Goal: Task Accomplishment & Management: Complete application form

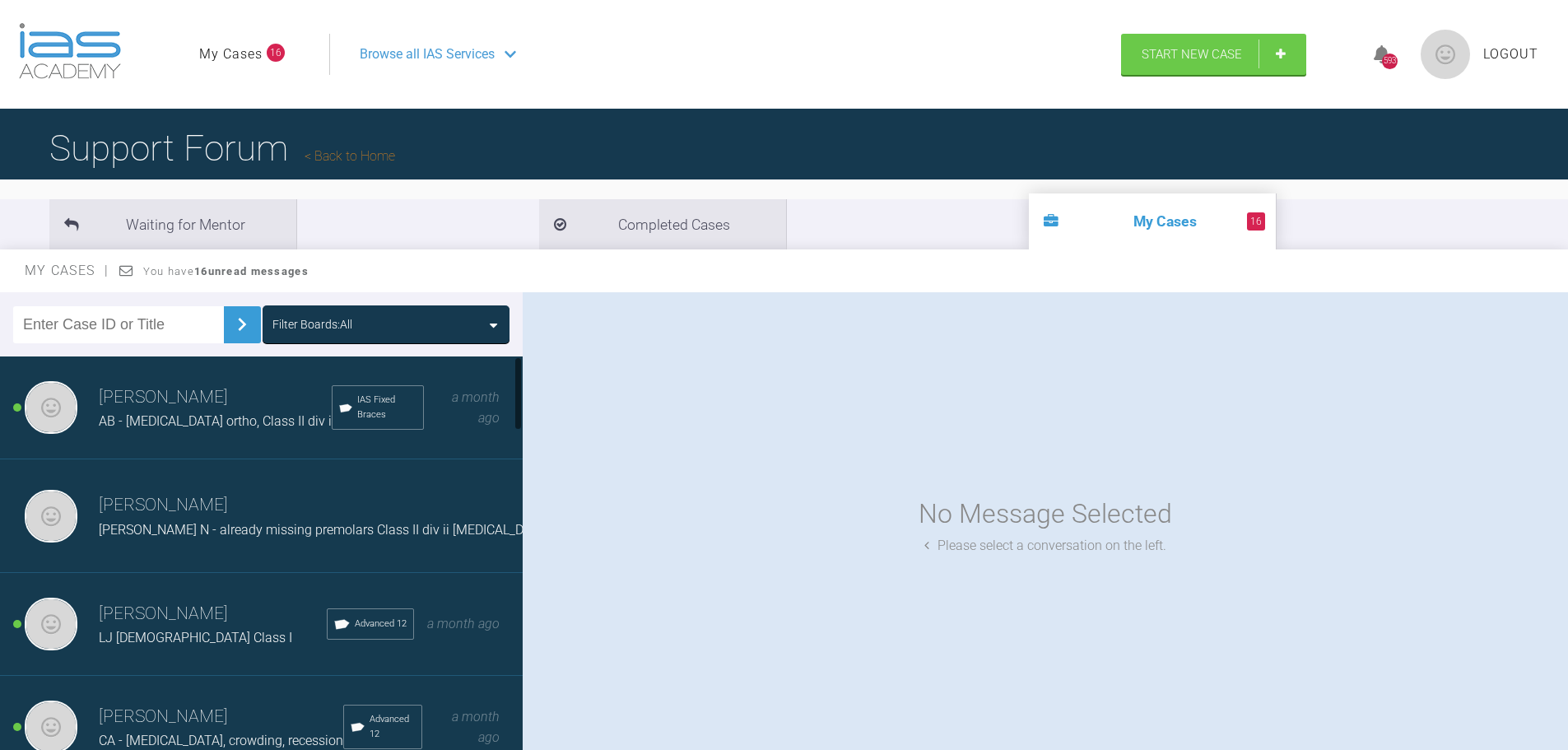
click at [214, 429] on span "AB - [MEDICAL_DATA] ortho, Class II div i" at bounding box center [215, 421] width 233 height 16
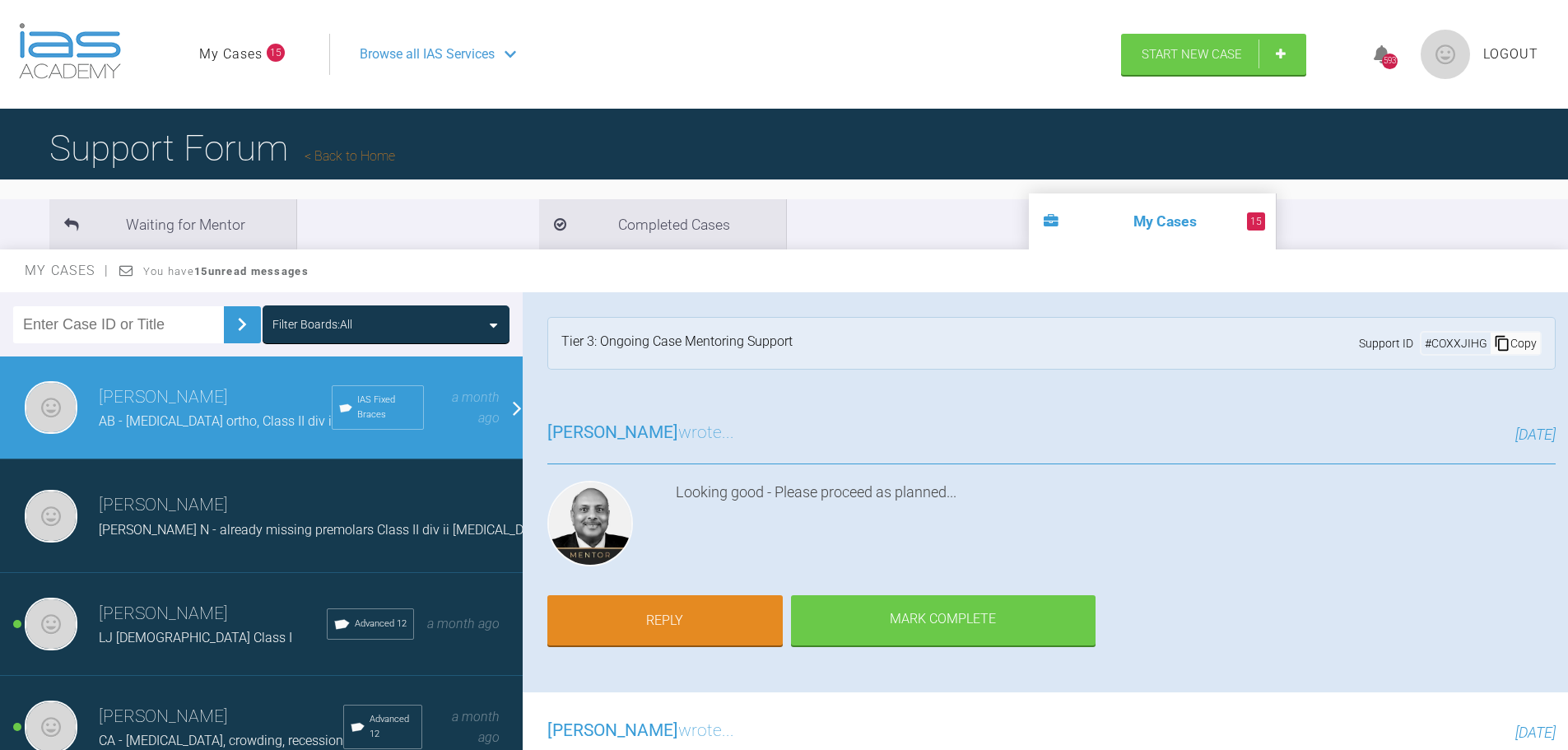
click at [236, 621] on h3 "[PERSON_NAME]" at bounding box center [213, 614] width 228 height 28
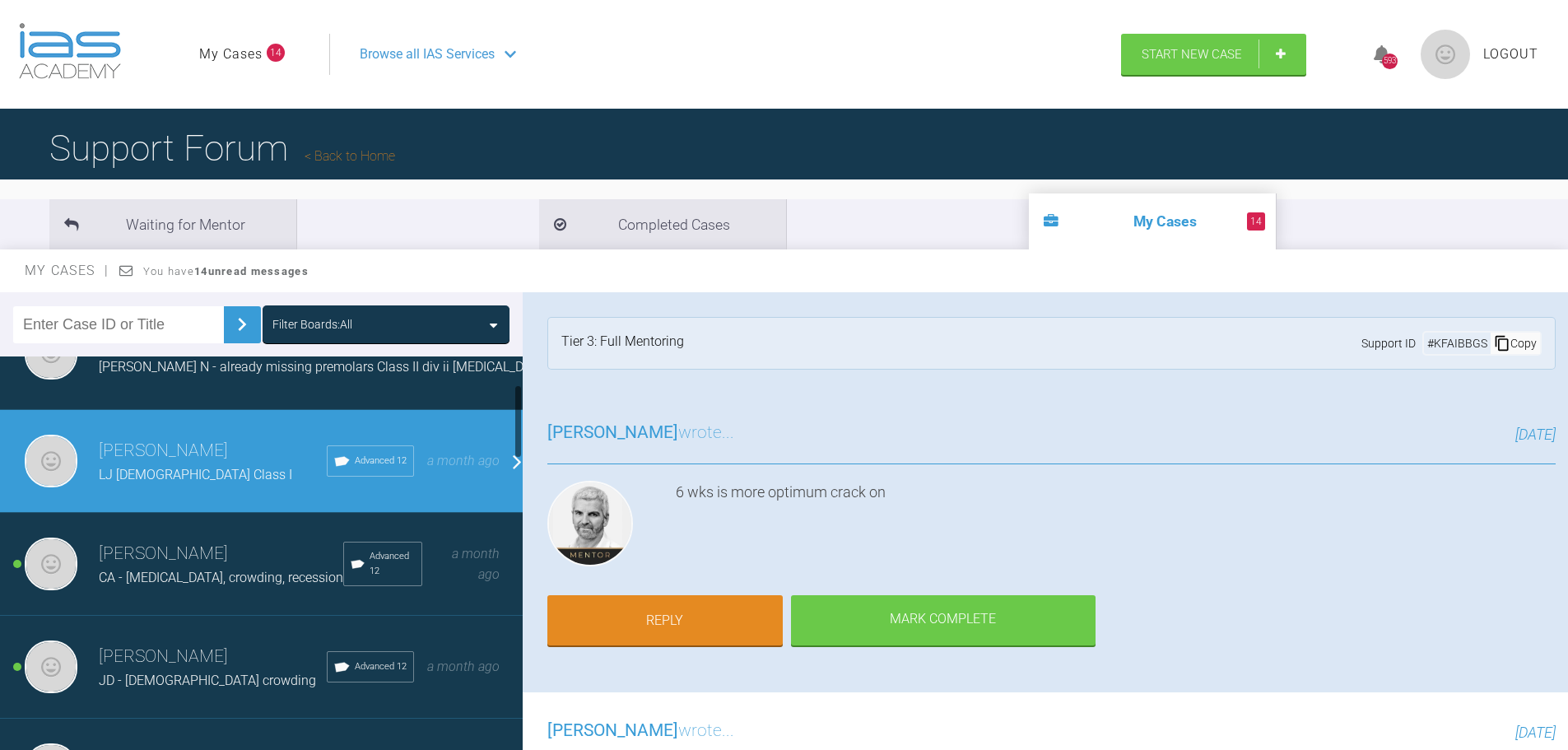
scroll to position [165, 0]
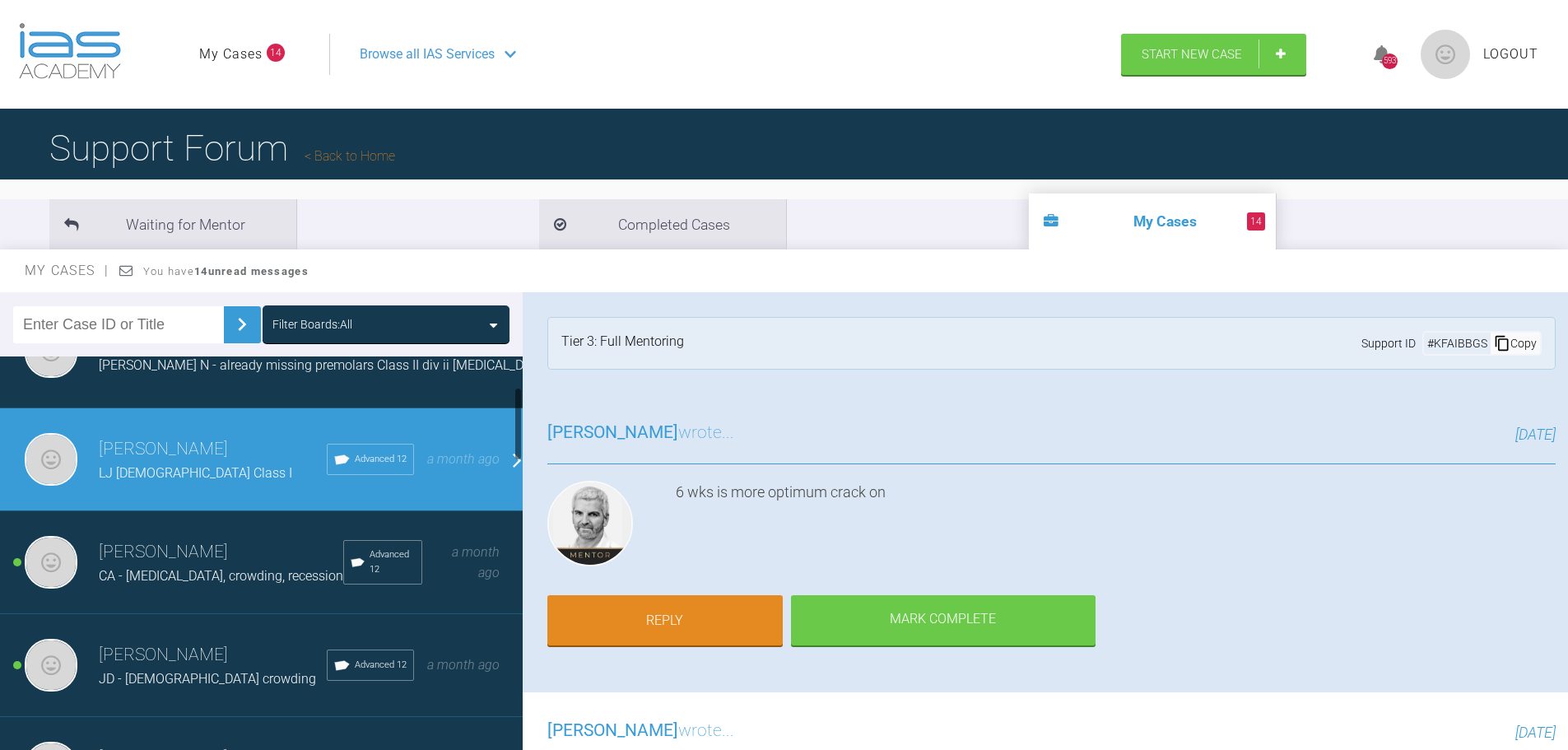
click at [233, 590] on div "[PERSON_NAME] CA - [MEDICAL_DATA], crowding, recession Advanced 12 a month ago" at bounding box center [268, 563] width 535 height 103
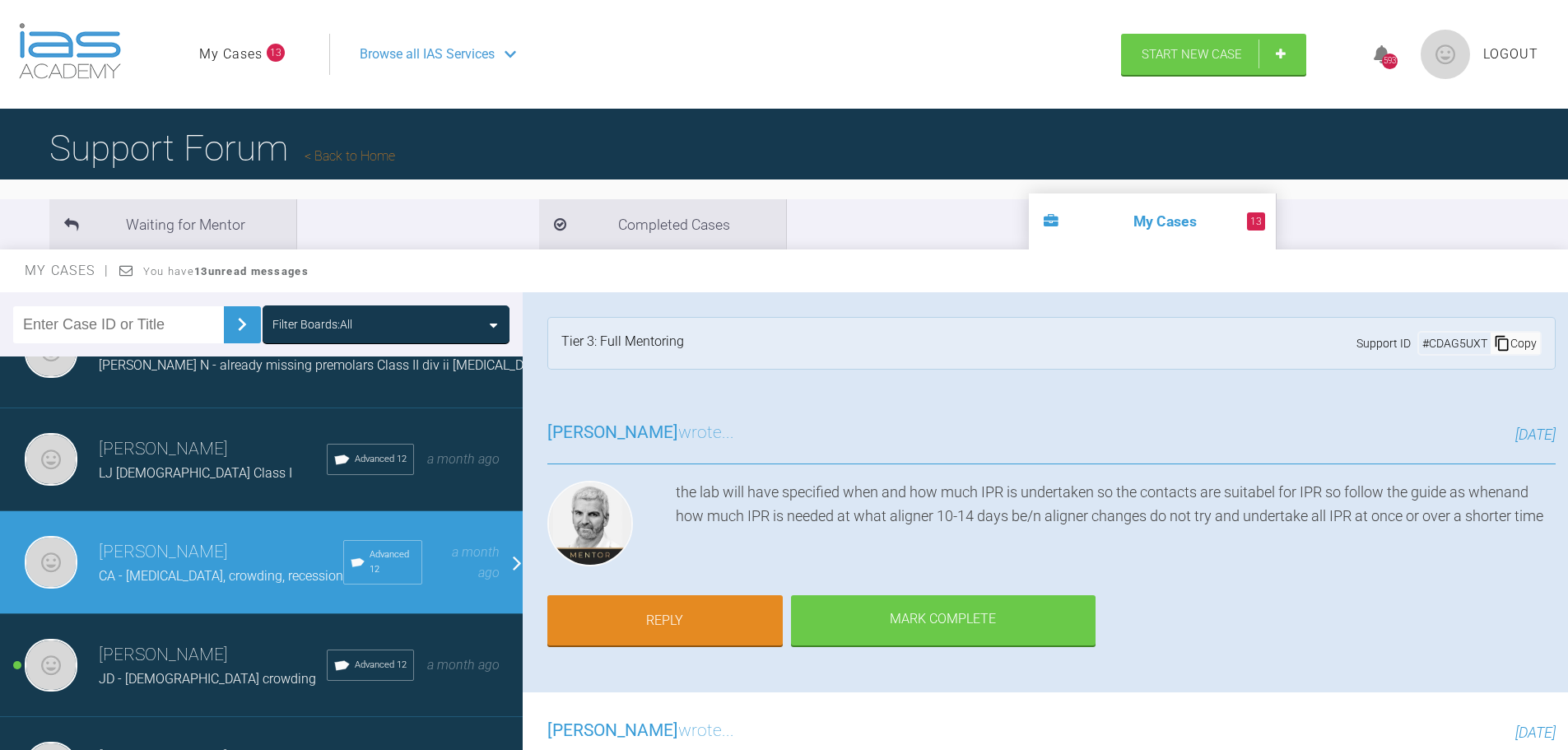
click at [209, 656] on h3 "[PERSON_NAME]" at bounding box center [213, 656] width 228 height 28
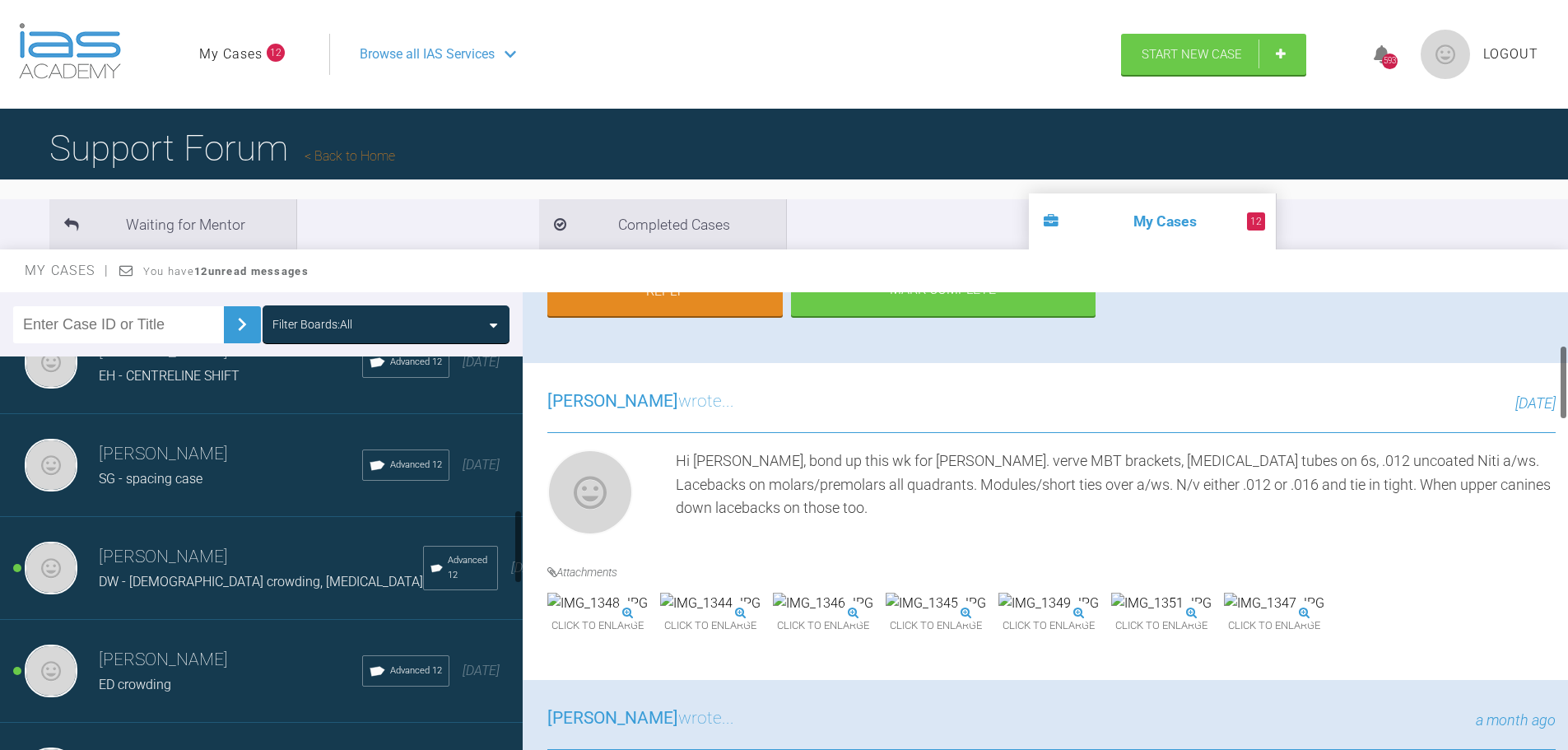
scroll to position [823, 0]
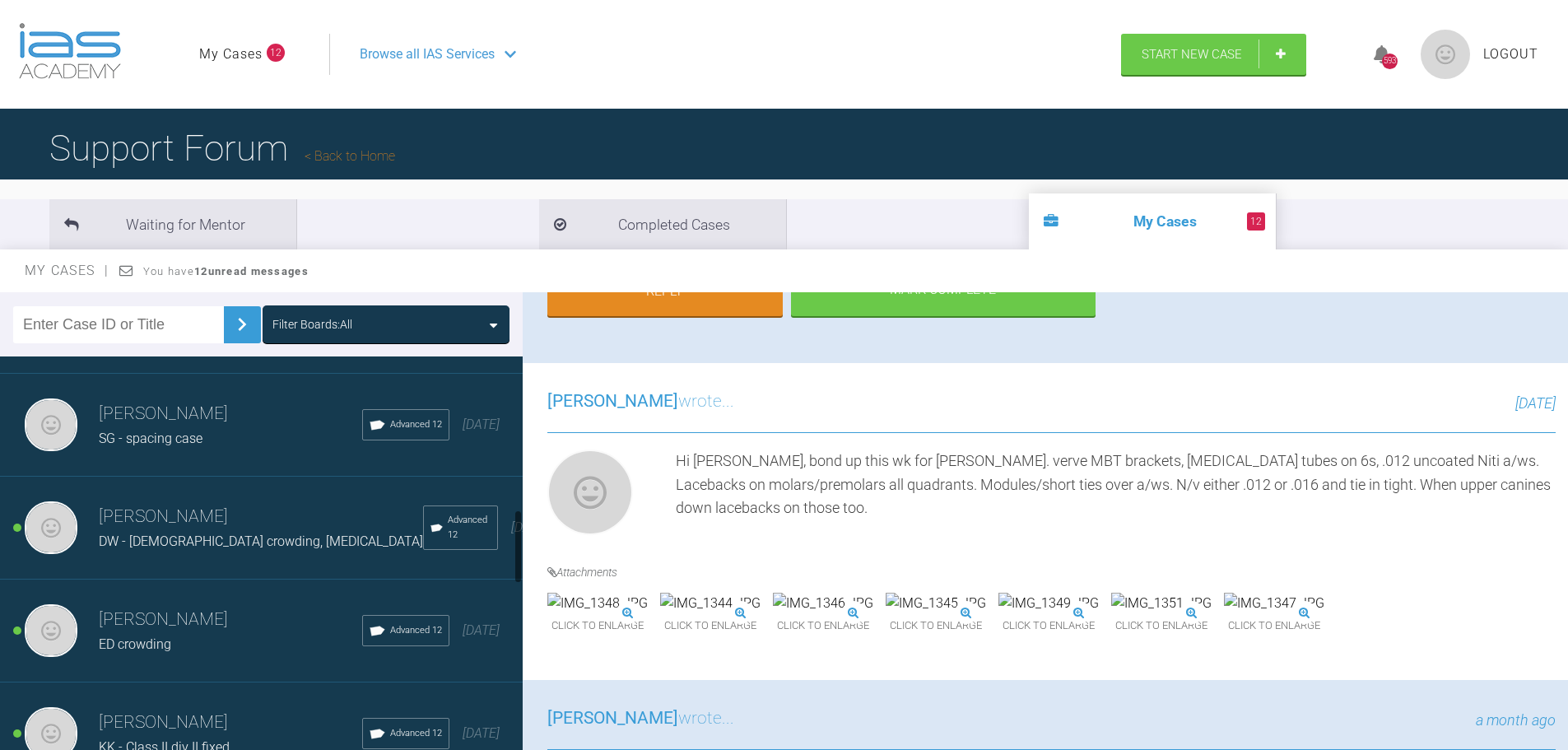
click at [246, 524] on h3 "[PERSON_NAME]" at bounding box center [261, 517] width 324 height 28
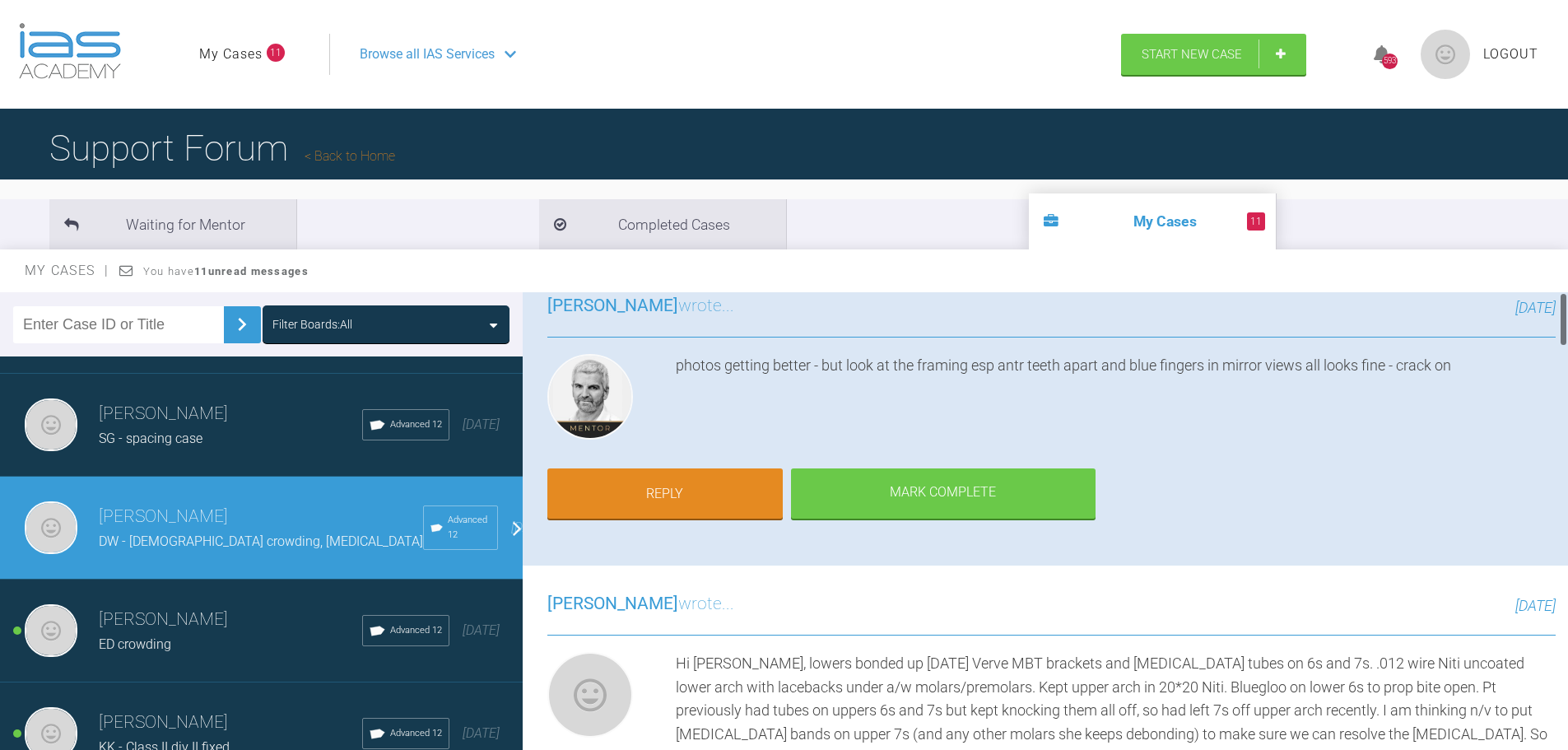
scroll to position [0, 0]
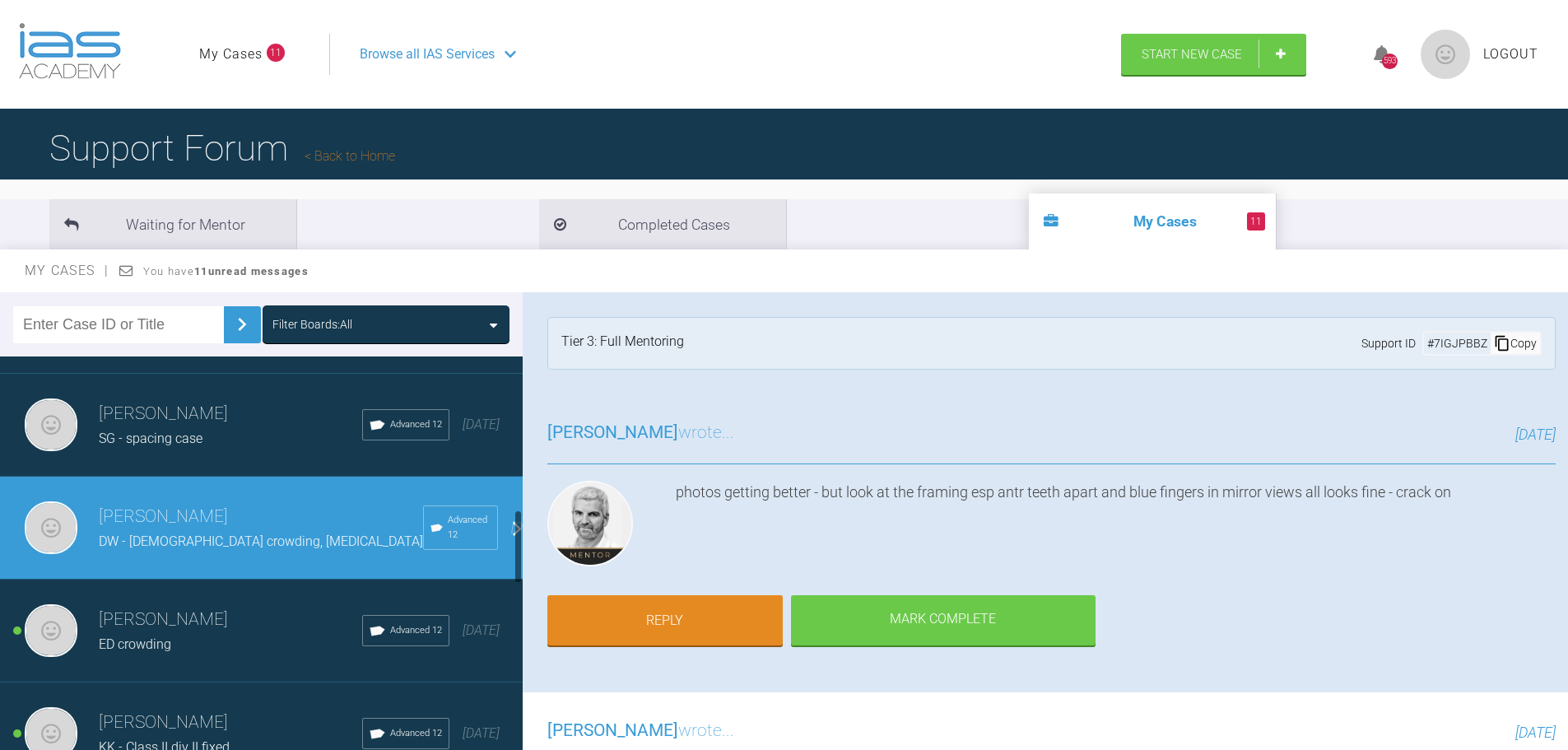
click at [218, 662] on div "[PERSON_NAME] ED crowding Advanced 12 [DATE]" at bounding box center [268, 631] width 535 height 103
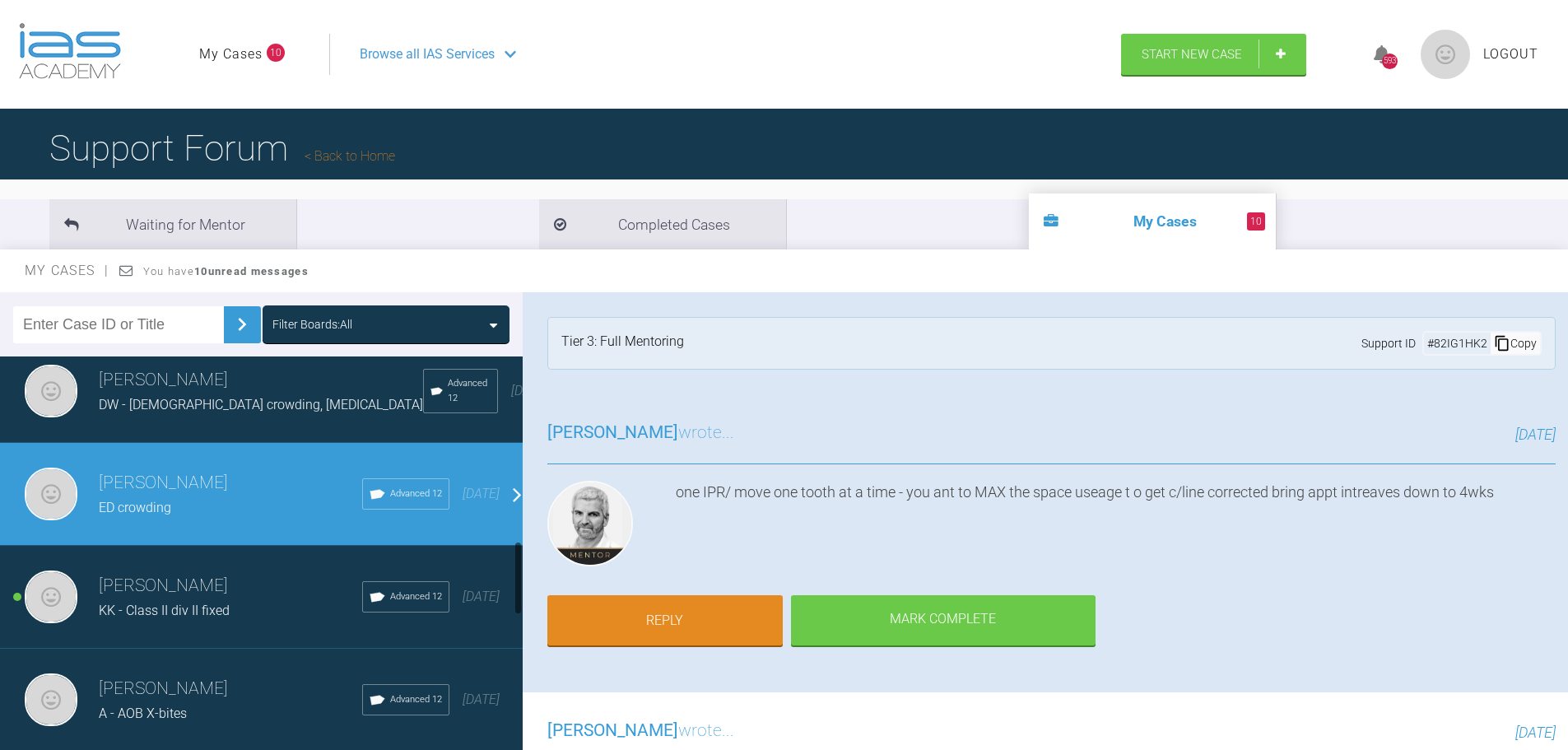
scroll to position [988, 0]
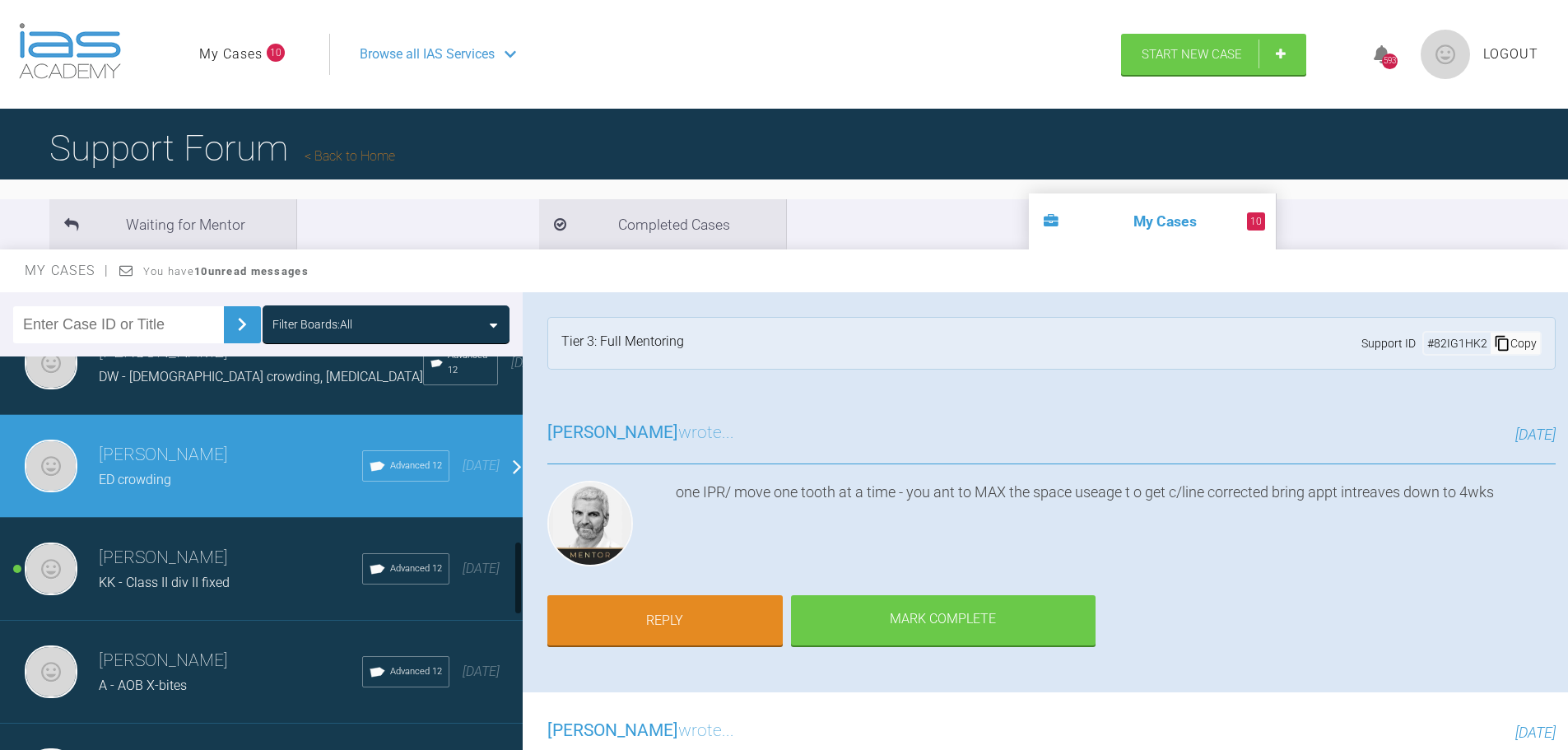
click at [215, 594] on div "KK - Class II div II fixed" at bounding box center [230, 582] width 263 height 21
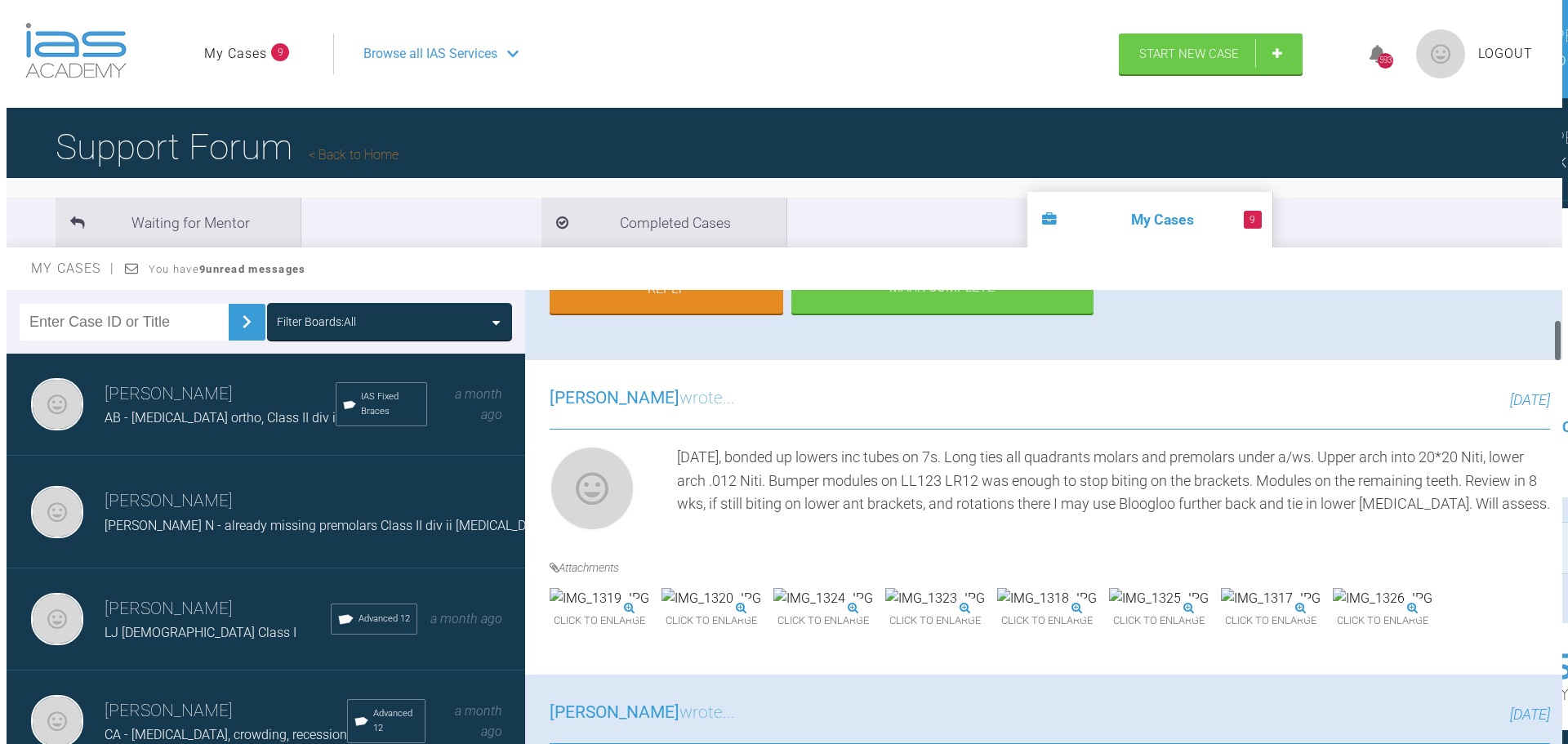
scroll to position [0, 0]
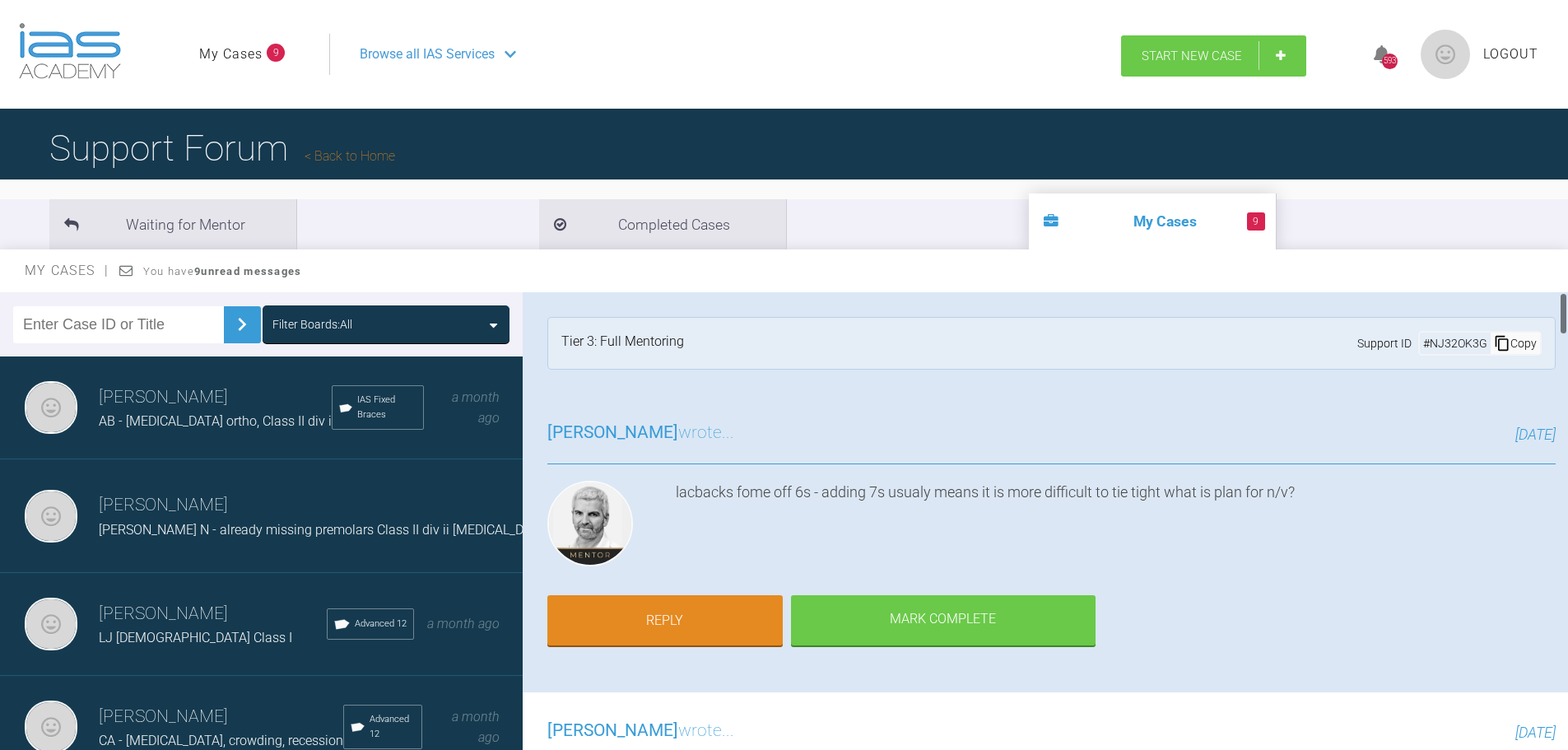
click at [1174, 61] on span "Start New Case" at bounding box center [1192, 56] width 101 height 15
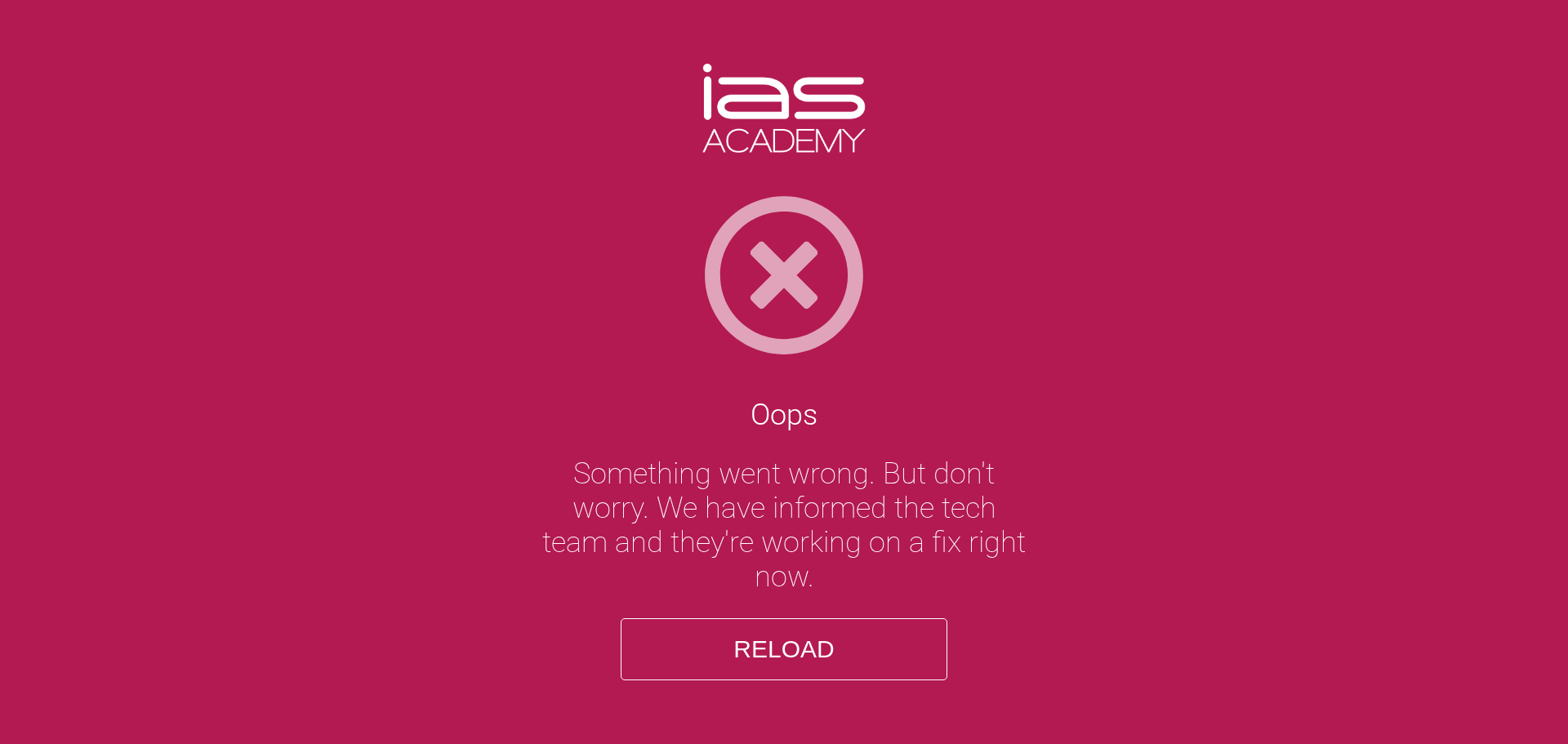
click at [793, 667] on button "Reload" at bounding box center [784, 649] width 326 height 62
click at [793, 659] on button "Reload" at bounding box center [784, 649] width 326 height 62
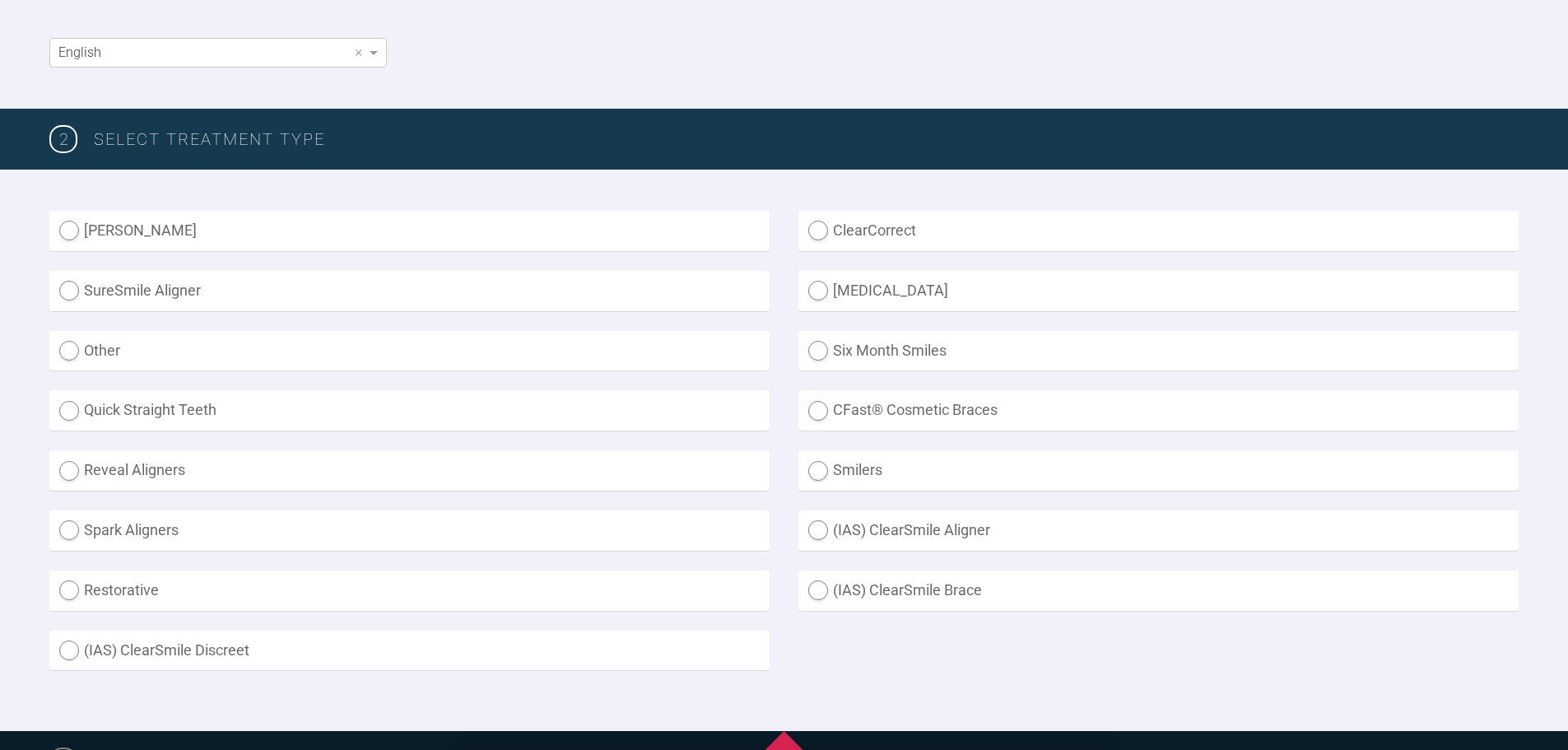
scroll to position [329, 0]
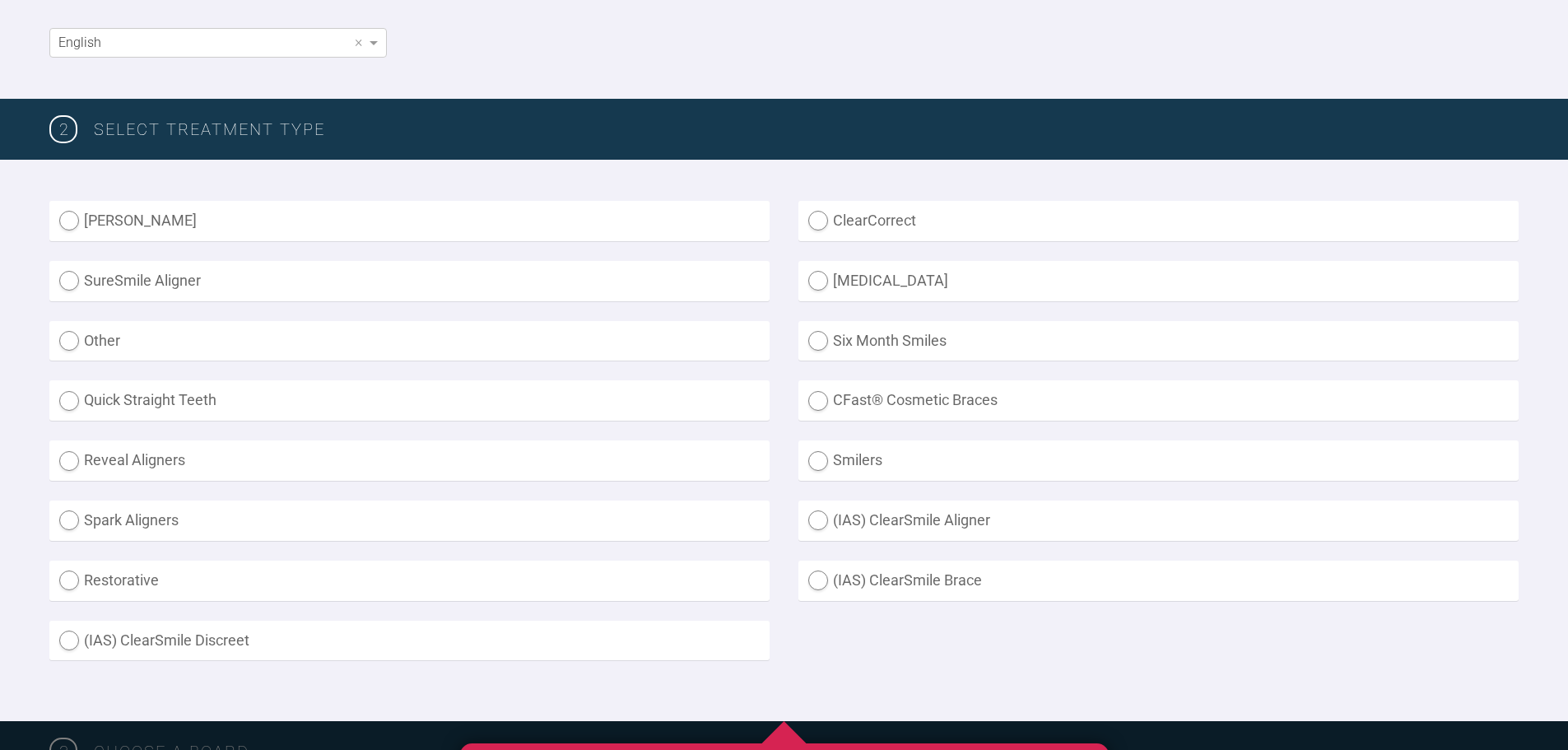
click at [959, 579] on label "(IAS) ClearSmile Brace" at bounding box center [1158, 581] width 720 height 40
radio Brace "true"
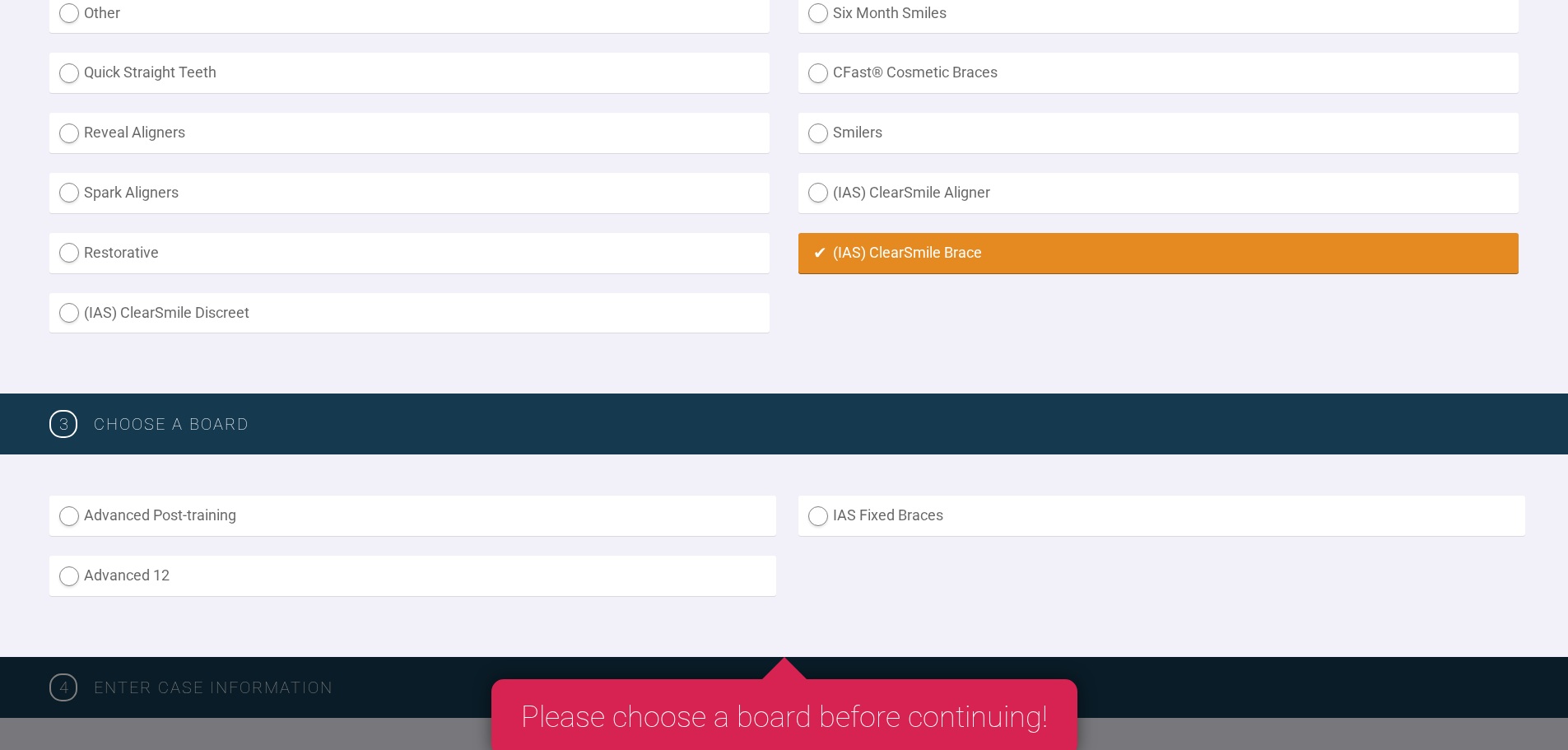
scroll to position [659, 0]
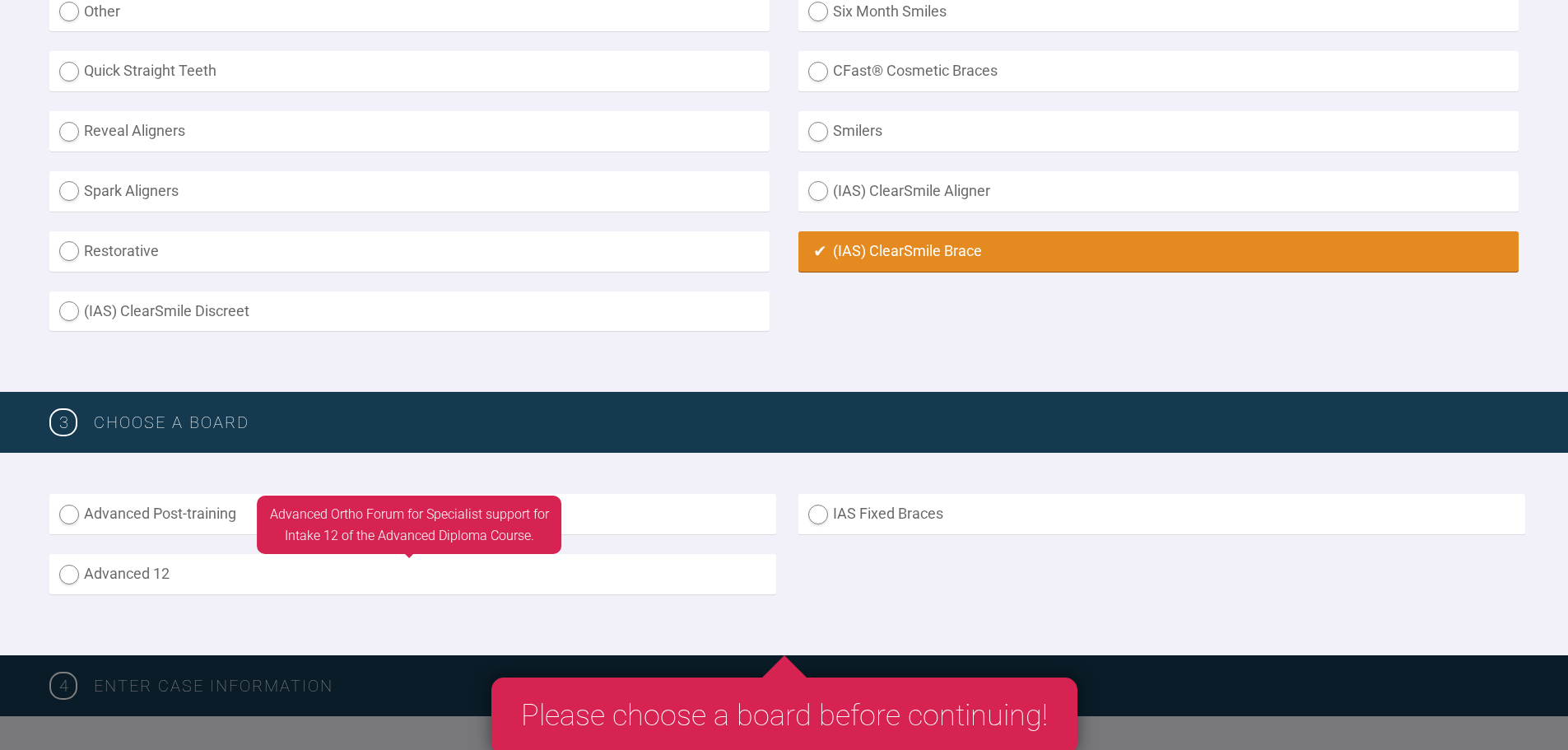
click at [254, 585] on label "Advanced 12" at bounding box center [412, 574] width 727 height 40
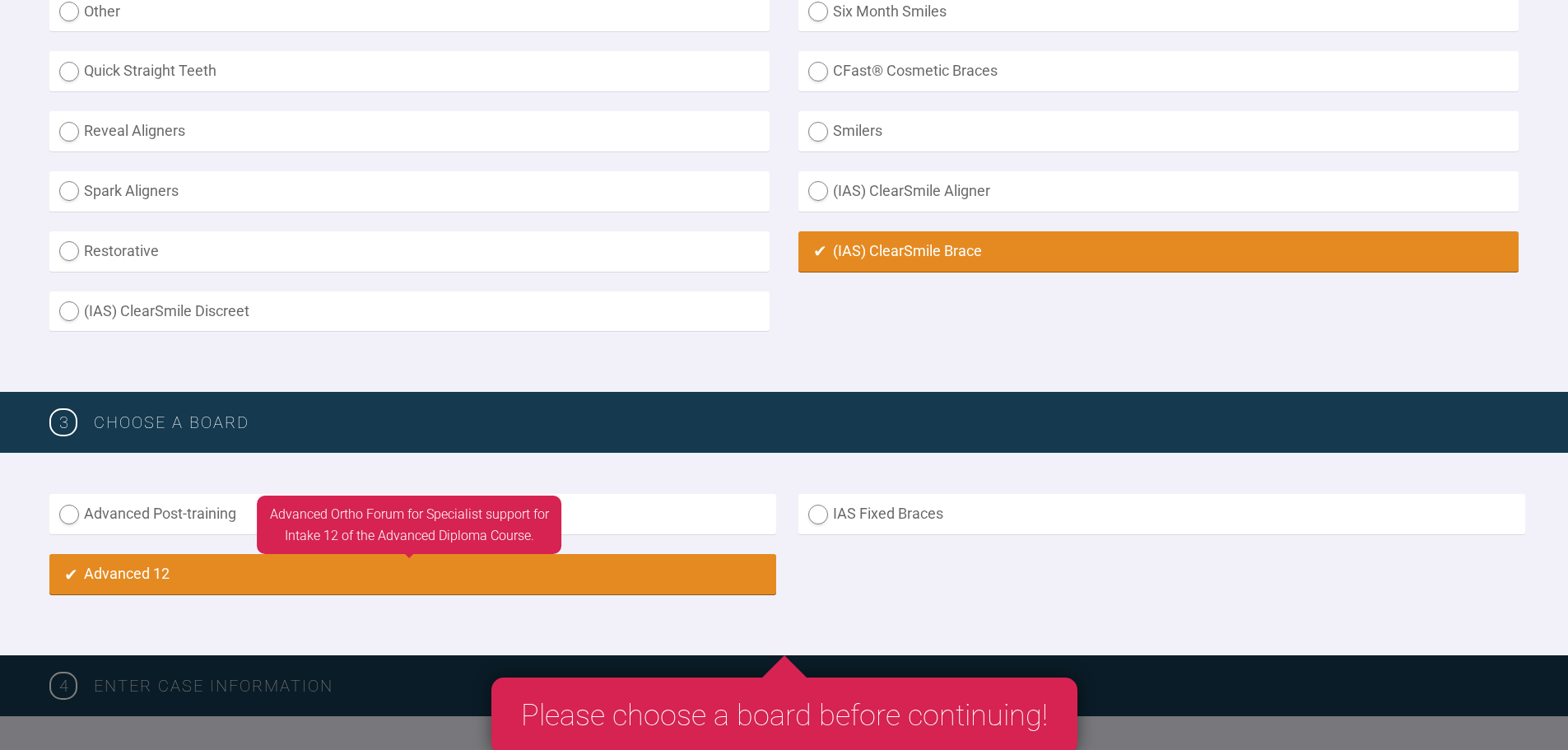
radio input "true"
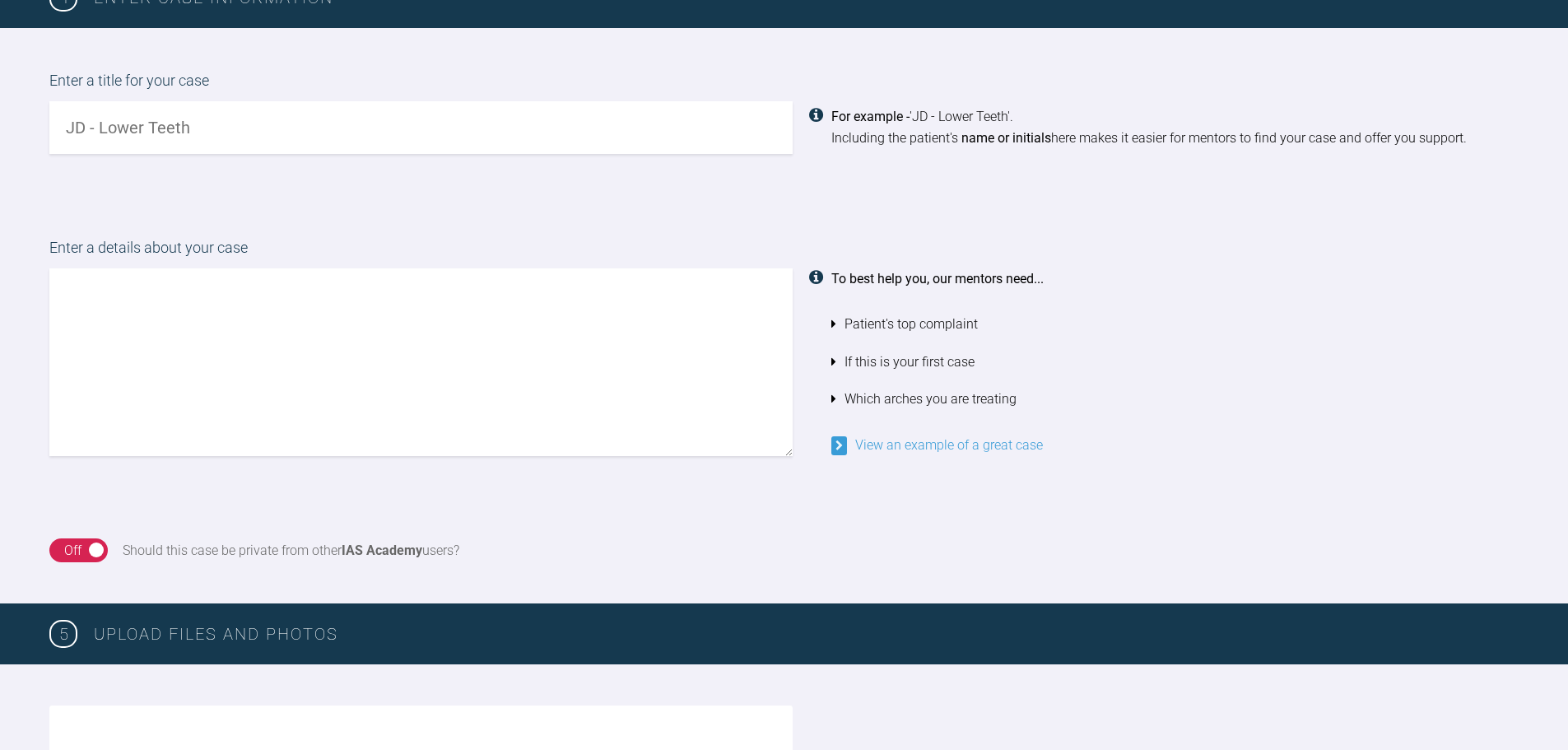
scroll to position [1380, 0]
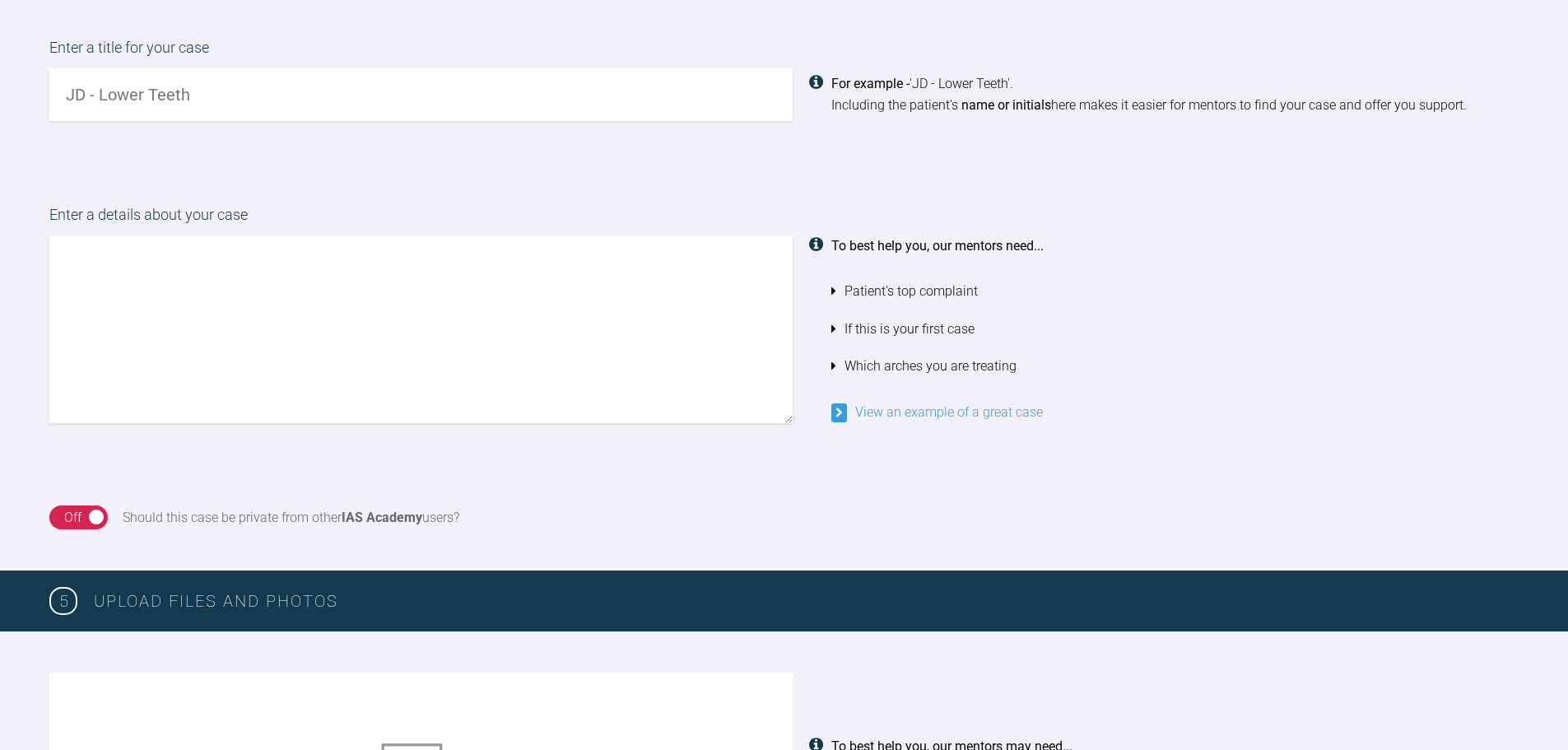
click at [358, 96] on input "text" at bounding box center [421, 94] width 743 height 52
type input "HS Skeletal Class II"
click at [333, 269] on textarea at bounding box center [421, 329] width 743 height 188
type textarea "H"
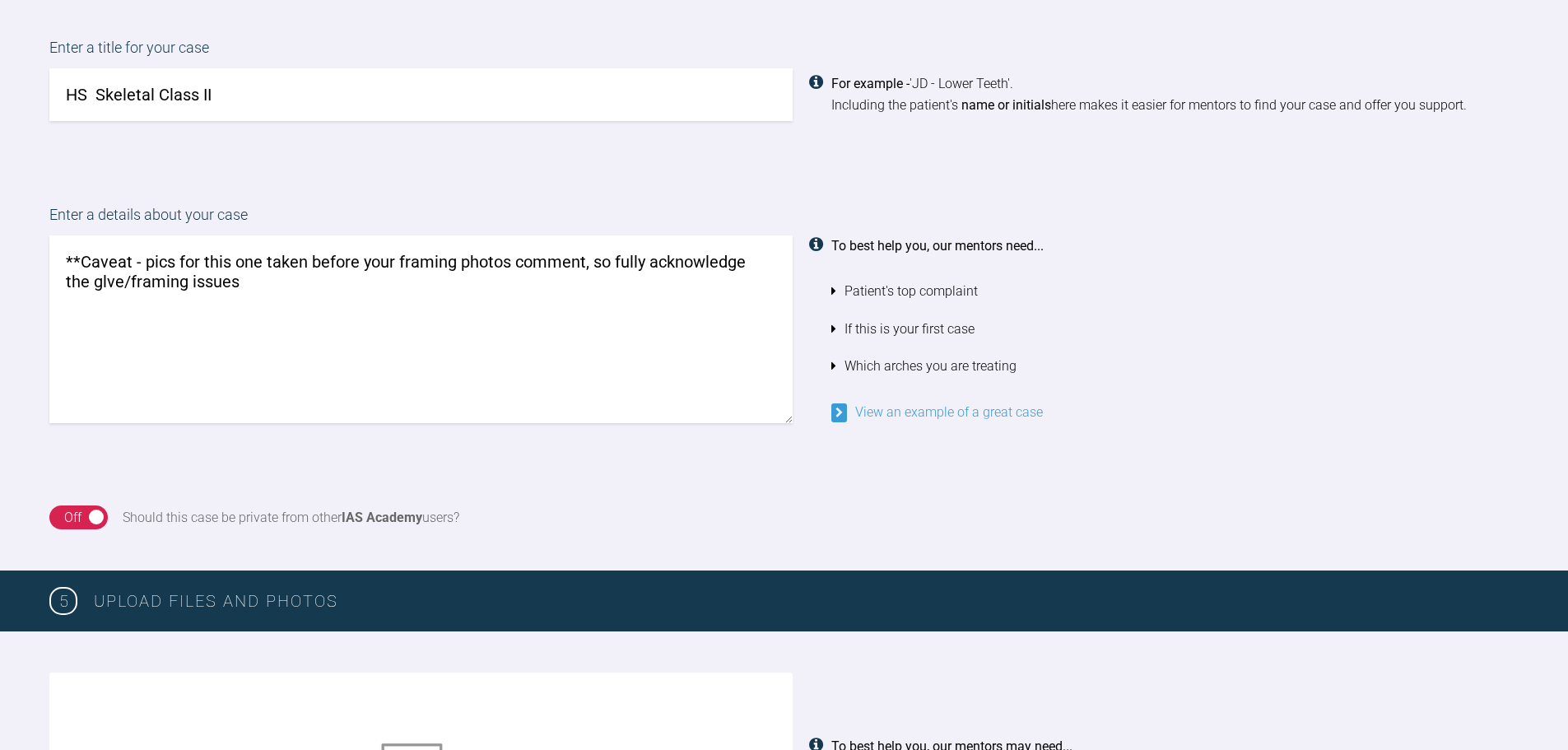
click at [80, 281] on textarea "**Caveat - pics for this one taken before your framing photos comment, so fully…" at bounding box center [421, 329] width 743 height 188
click at [389, 270] on textarea "**Caveat - pics for this one taken before your framing photos comment, so fully…" at bounding box center [421, 329] width 743 height 188
click at [376, 274] on textarea "**Caveat - pics for this one taken before your framing photos comment, so fully…" at bounding box center [421, 329] width 743 height 188
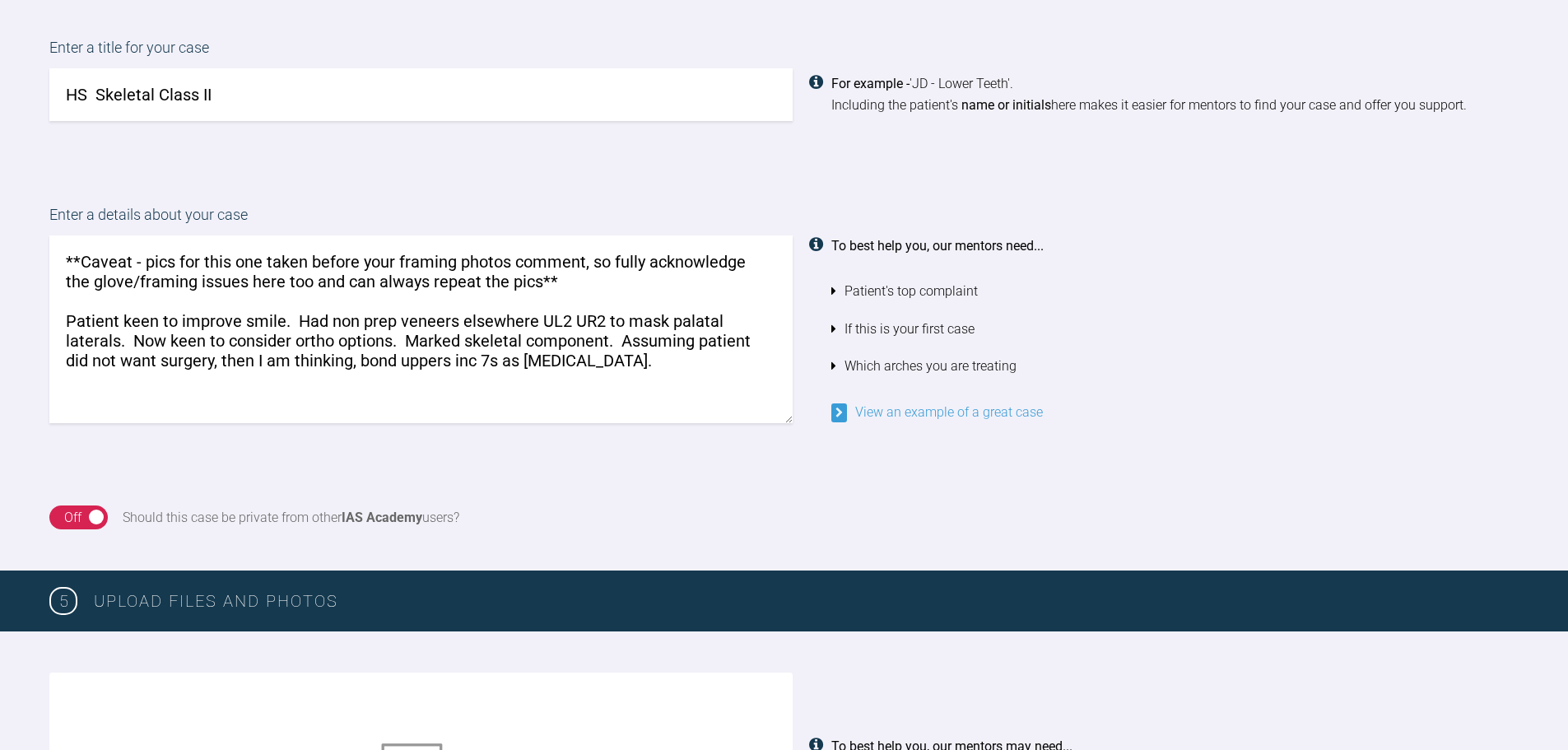
click at [360, 354] on textarea "**Caveat - pics for this one taken before your framing photos comment, so fully…" at bounding box center [421, 329] width 743 height 188
click at [729, 364] on textarea "**Caveat - pics for this one taken before your framing photos comment, so fully…" at bounding box center [421, 329] width 743 height 188
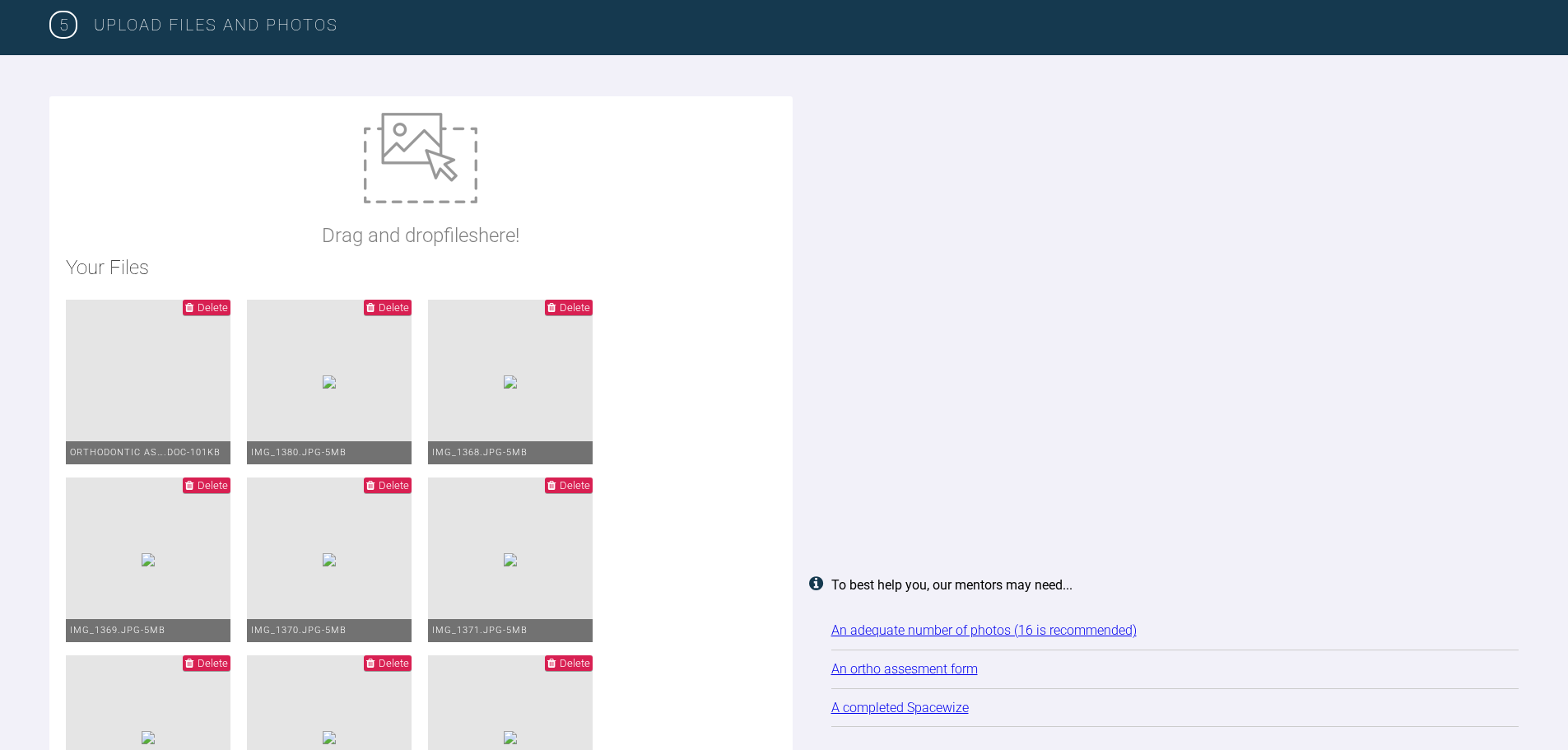
scroll to position [1627, 0]
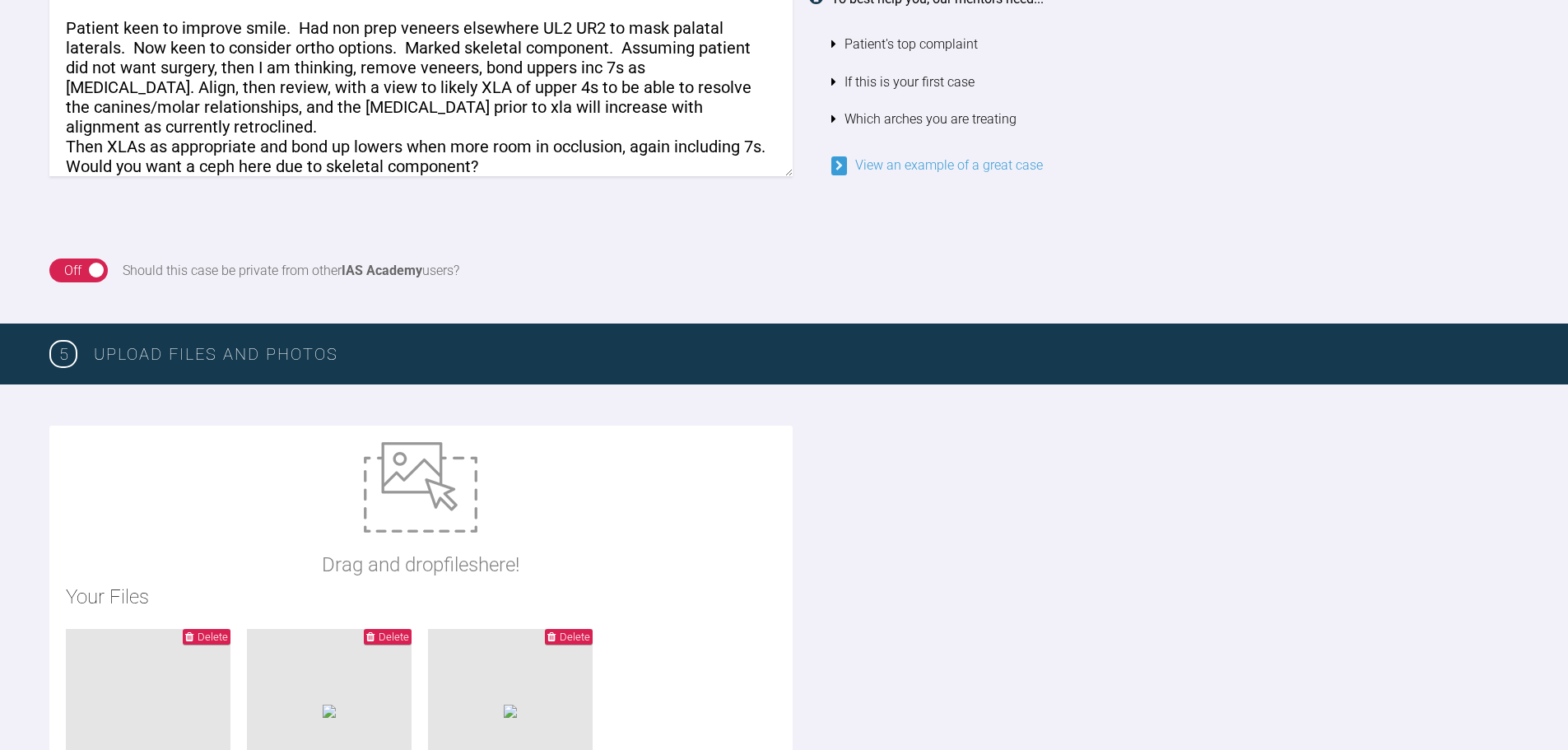
click at [430, 141] on textarea "**Caveat - pics for this one taken before your framing photos comment, so fully…" at bounding box center [421, 82] width 743 height 188
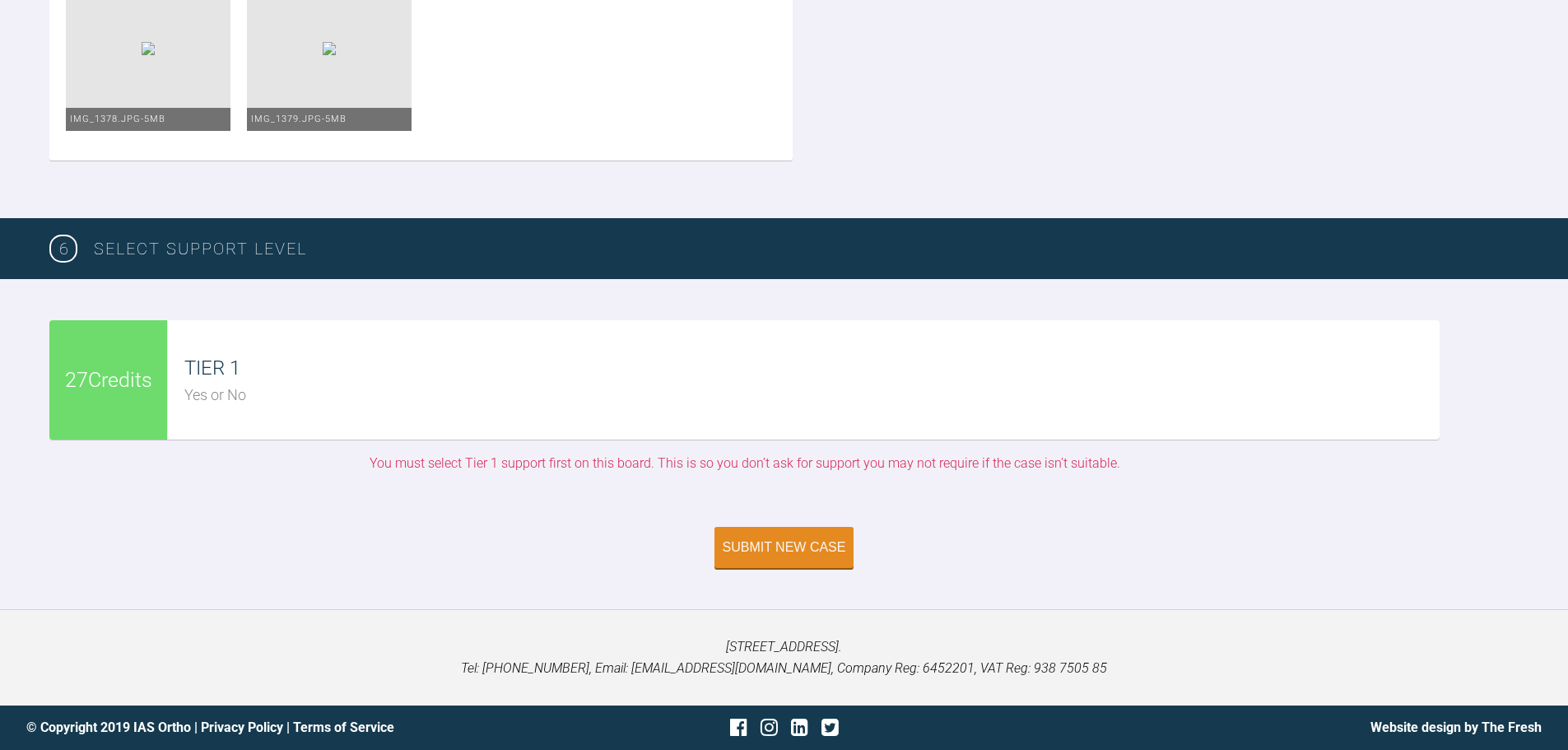
scroll to position [3180, 0]
type textarea "**Caveat - pics for this one taken before your framing photos comment, so fully…"
click at [807, 535] on button "Submit New Case" at bounding box center [784, 549] width 140 height 41
